Goal: Task Accomplishment & Management: Manage account settings

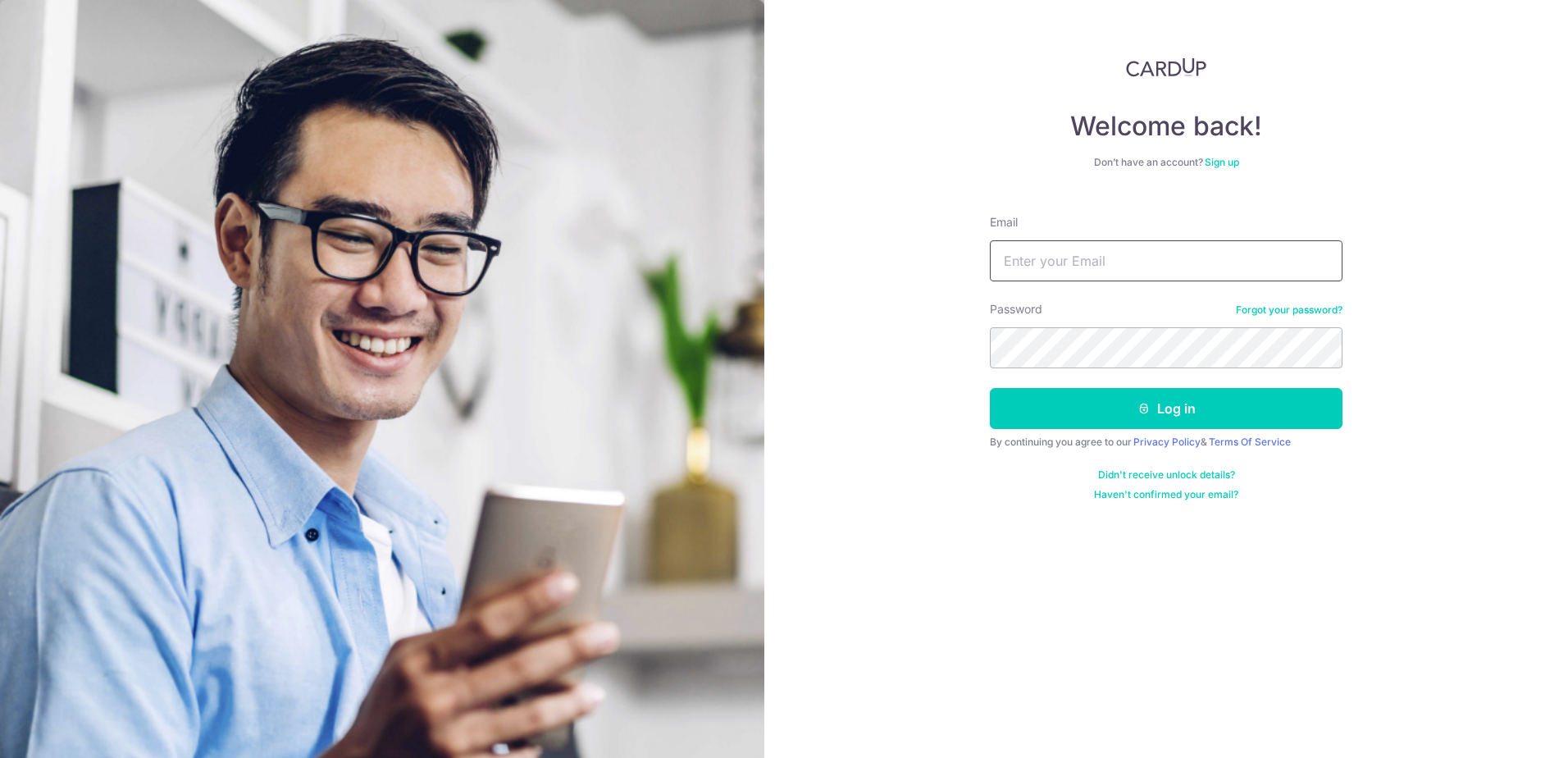
click at [1080, 259] on input "Email" at bounding box center [1166, 261] width 353 height 41
type input "[PERSON_NAME][EMAIL_ADDRESS][DOMAIN_NAME]"
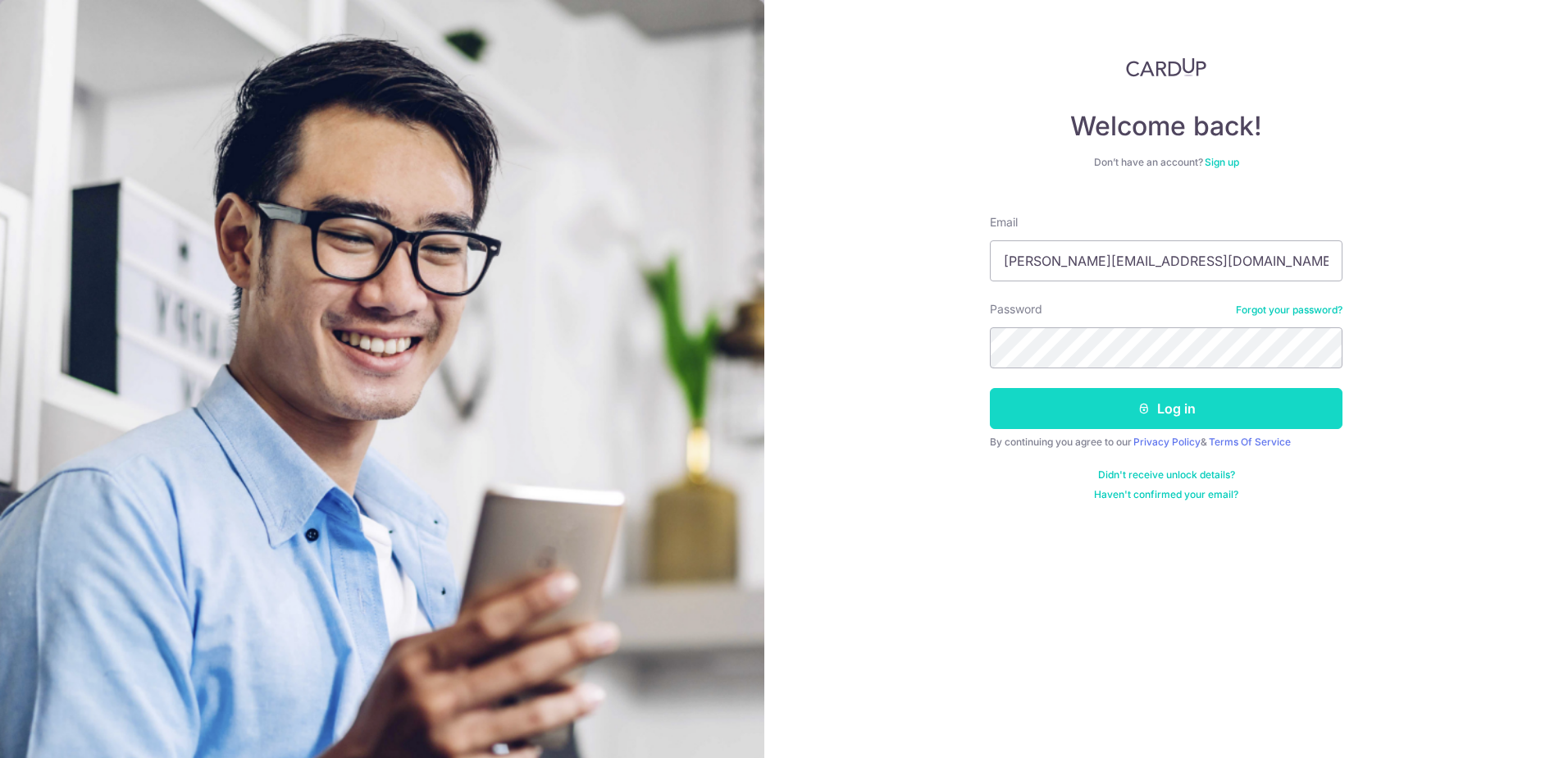
click at [1135, 405] on button "Log in" at bounding box center [1166, 409] width 353 height 41
